Goal: Transaction & Acquisition: Purchase product/service

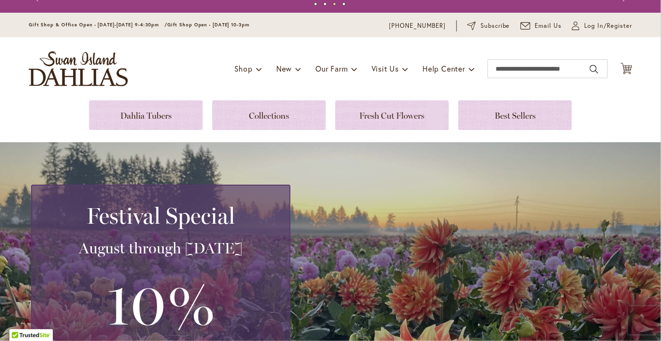
scroll to position [20, 0]
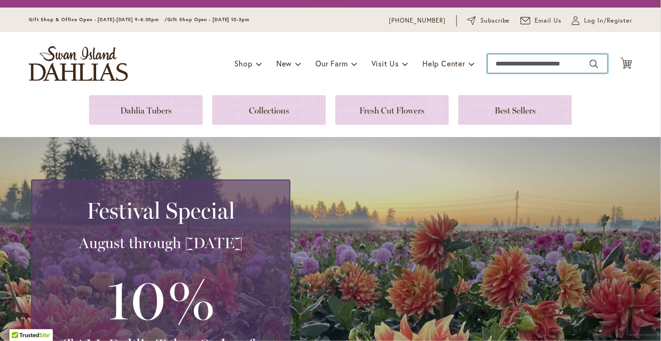
click at [512, 70] on input "Search" at bounding box center [547, 63] width 120 height 19
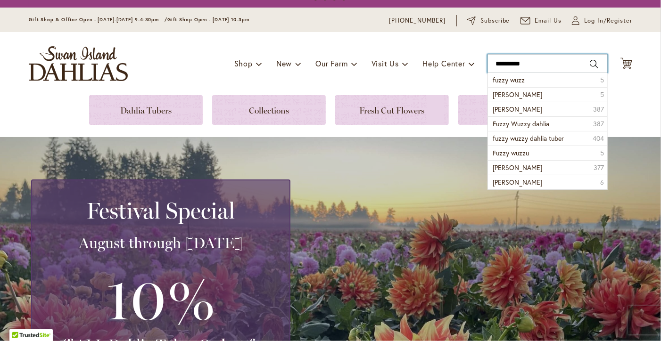
type input "**********"
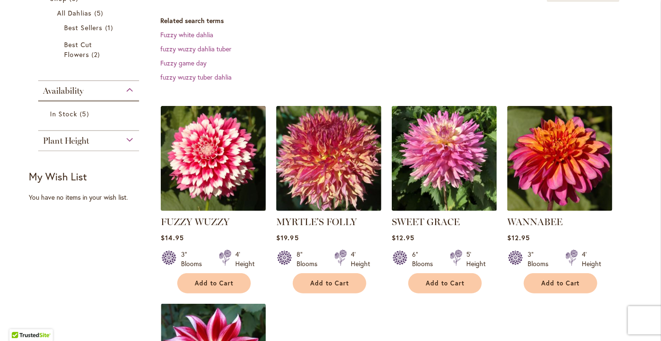
scroll to position [184, 0]
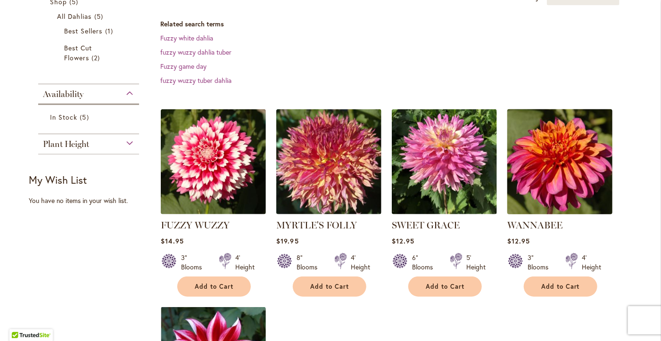
click at [562, 159] on img at bounding box center [560, 162] width 110 height 110
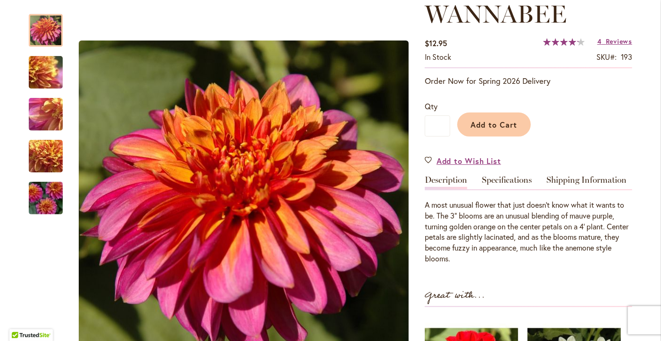
scroll to position [143, 0]
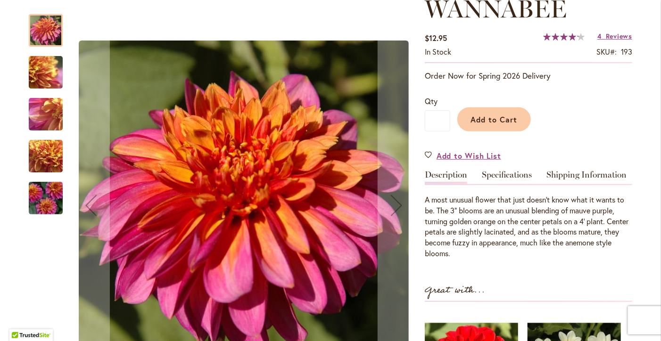
click at [56, 75] on img "WANNABEE" at bounding box center [46, 72] width 68 height 51
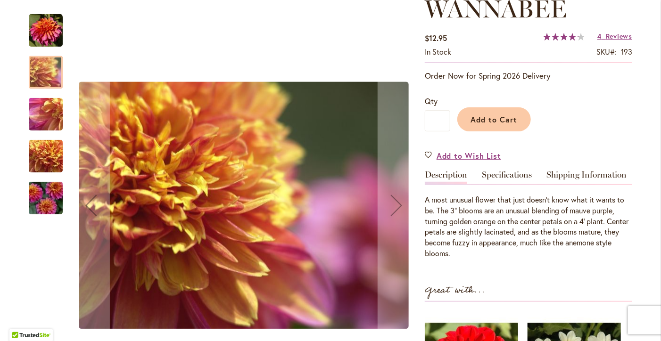
click at [46, 116] on img "WANNABEE" at bounding box center [46, 114] width 68 height 51
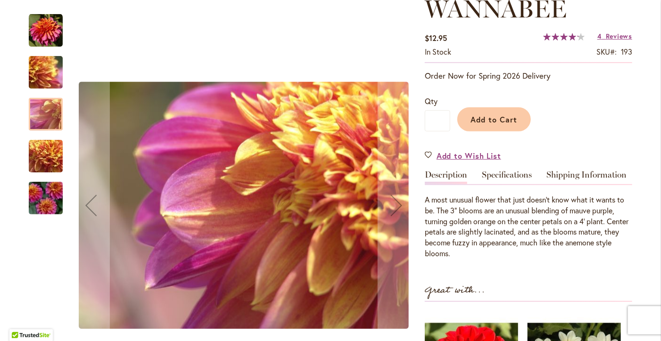
click at [47, 110] on div at bounding box center [46, 114] width 34 height 33
click at [44, 156] on img "WANNABEE" at bounding box center [46, 156] width 68 height 51
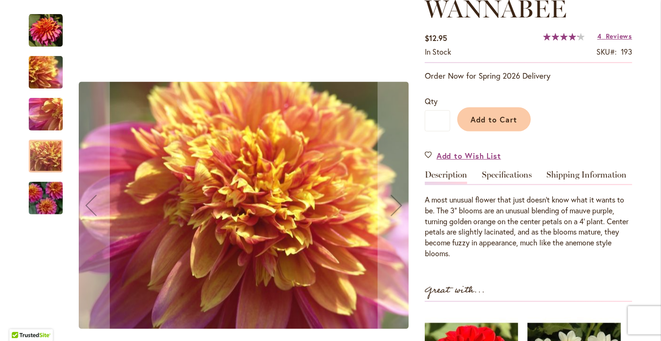
click at [45, 204] on img "WANNABEE" at bounding box center [46, 198] width 68 height 45
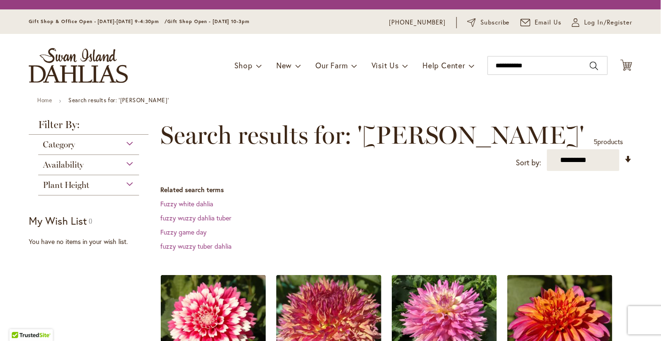
scroll to position [184, 0]
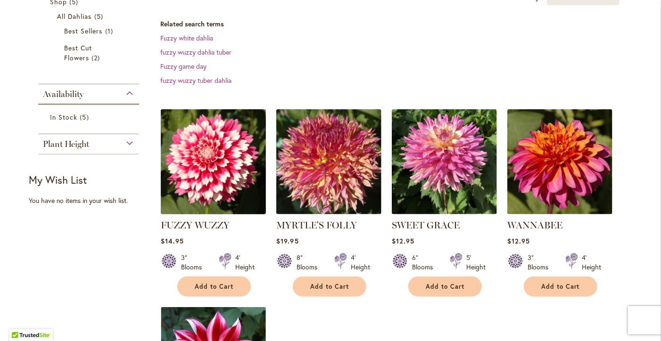
click at [230, 181] on img at bounding box center [213, 162] width 110 height 110
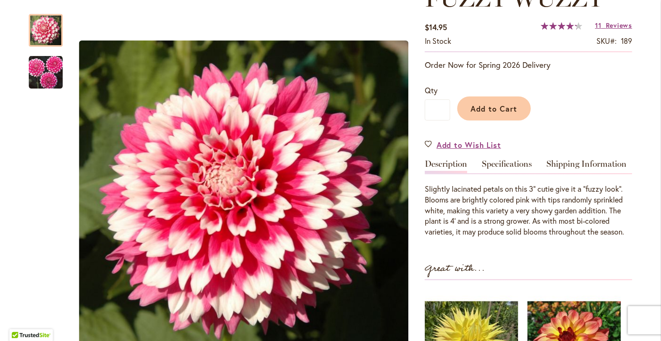
scroll to position [157, 0]
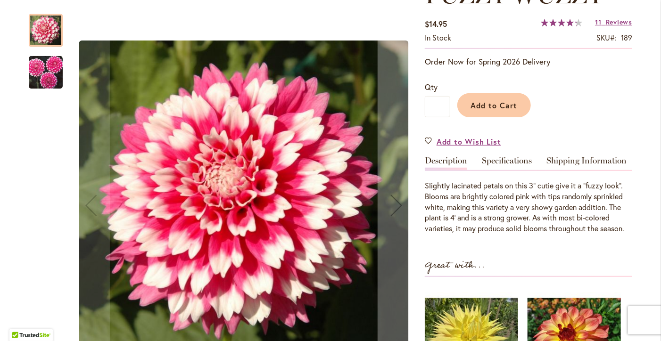
click at [33, 63] on img "FUZZY WUZZY" at bounding box center [46, 73] width 34 height 34
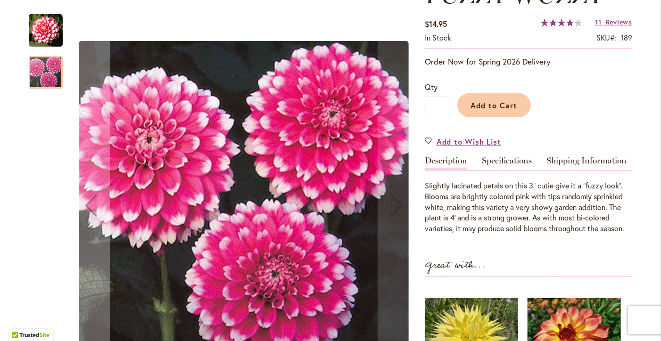
click at [40, 25] on img "FUZZY WUZZY" at bounding box center [46, 31] width 34 height 34
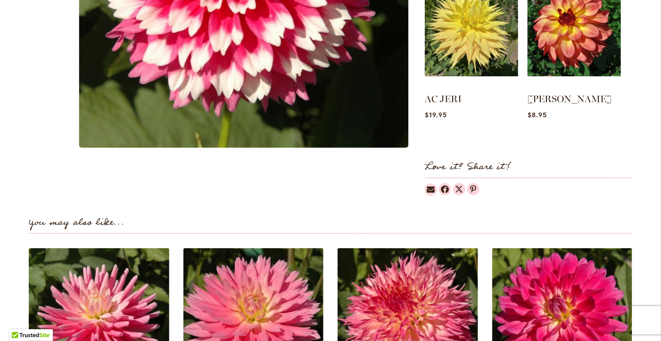
scroll to position [0, 0]
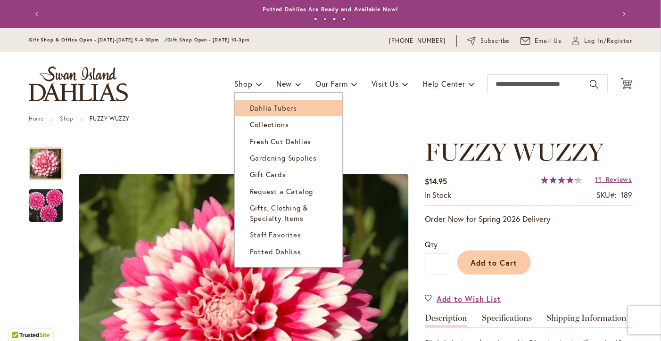
click at [275, 108] on span "Dahlia Tubers" at bounding box center [273, 107] width 47 height 9
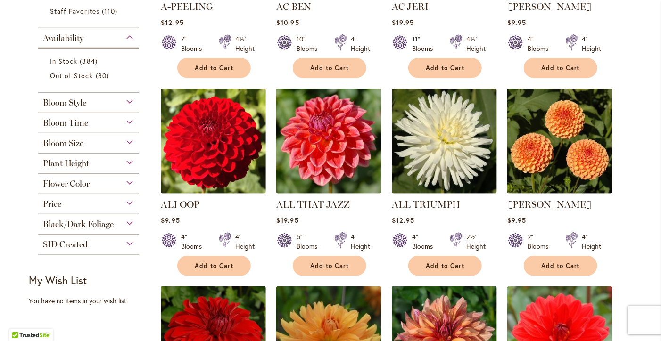
scroll to position [300, 0]
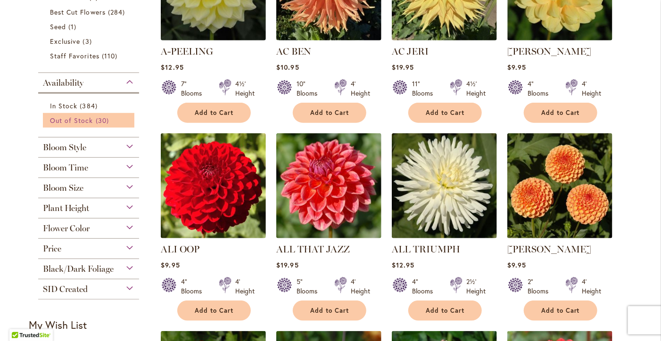
click at [83, 119] on span "Out of Stock" at bounding box center [71, 120] width 43 height 9
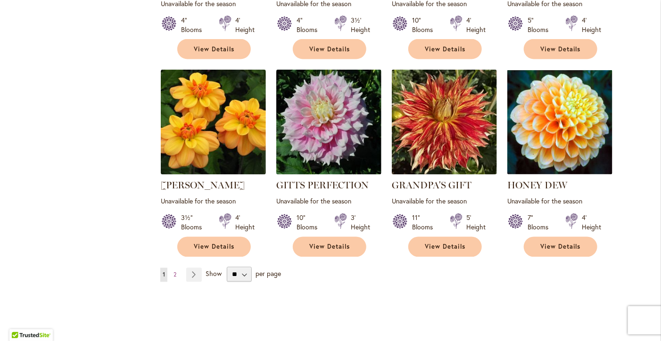
scroll to position [768, 0]
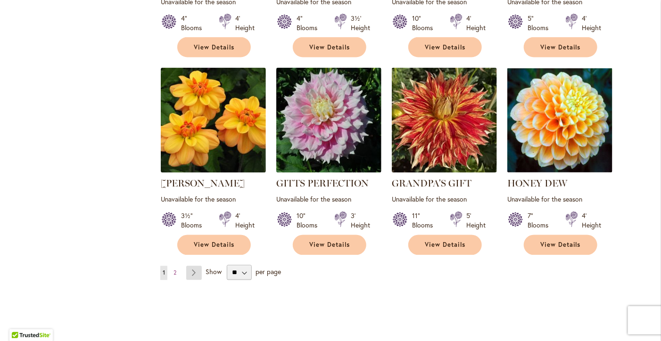
click at [193, 266] on link "Page Next" at bounding box center [194, 273] width 16 height 14
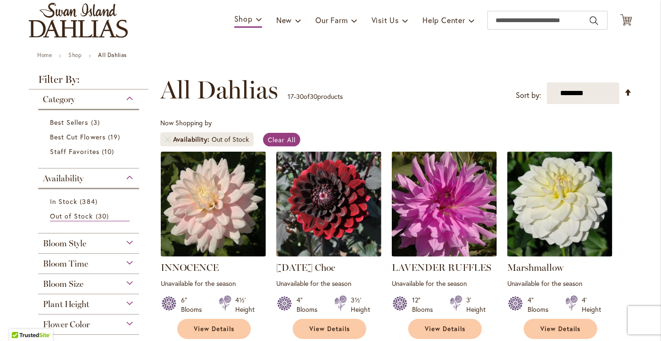
scroll to position [84, 0]
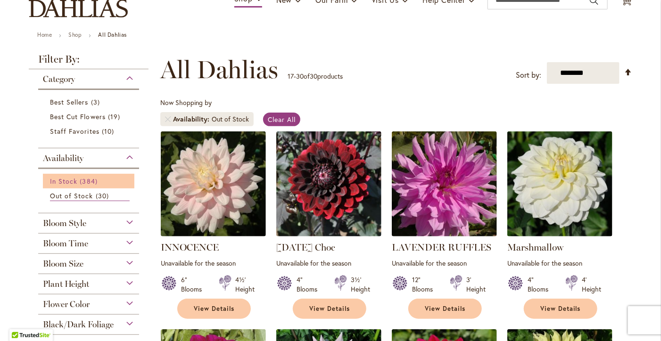
click at [73, 176] on link "In Stock 384 items" at bounding box center [90, 181] width 80 height 10
